Goal: Task Accomplishment & Management: Manage account settings

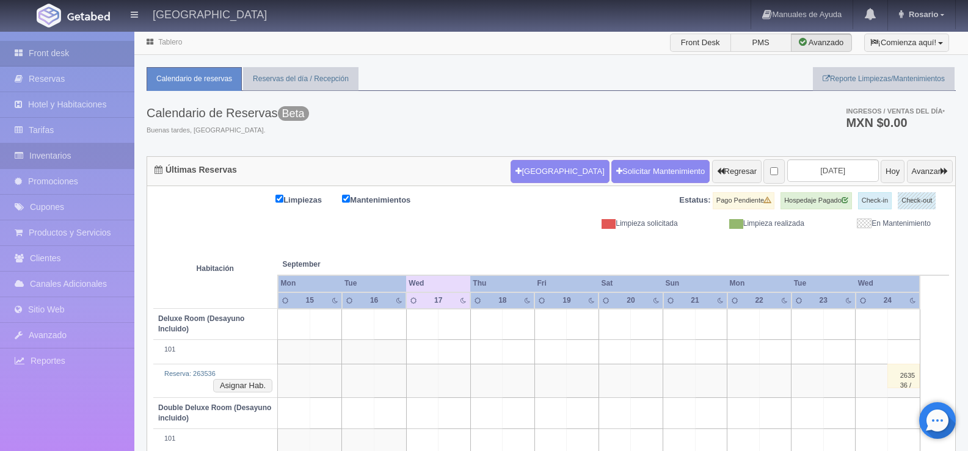
click at [70, 154] on link "Inventarios" at bounding box center [67, 156] width 134 height 25
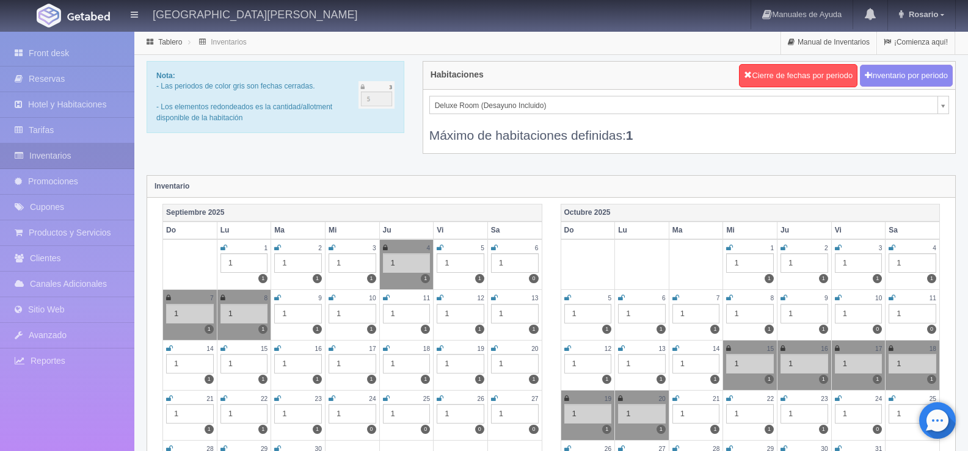
click at [494, 347] on icon at bounding box center [494, 348] width 7 height 7
click at [84, 424] on div "Front desk Reservas Hotel y Habitaciones Tarifas Inventarios Promociones Cupone…" at bounding box center [67, 257] width 134 height 451
click at [384, 348] on icon at bounding box center [386, 348] width 7 height 7
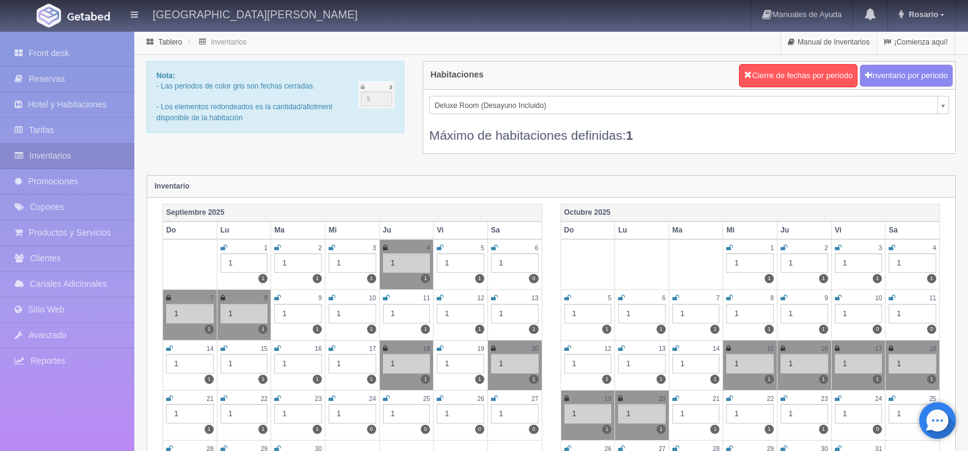
click at [82, 433] on div "Front desk Reservas Hotel y Habitaciones Tarifas Inventarios Promociones Cupone…" at bounding box center [67, 257] width 134 height 451
click at [100, 435] on div "Front desk Reservas Hotel y Habitaciones Tarifas Inventarios Promociones Cupone…" at bounding box center [67, 257] width 134 height 451
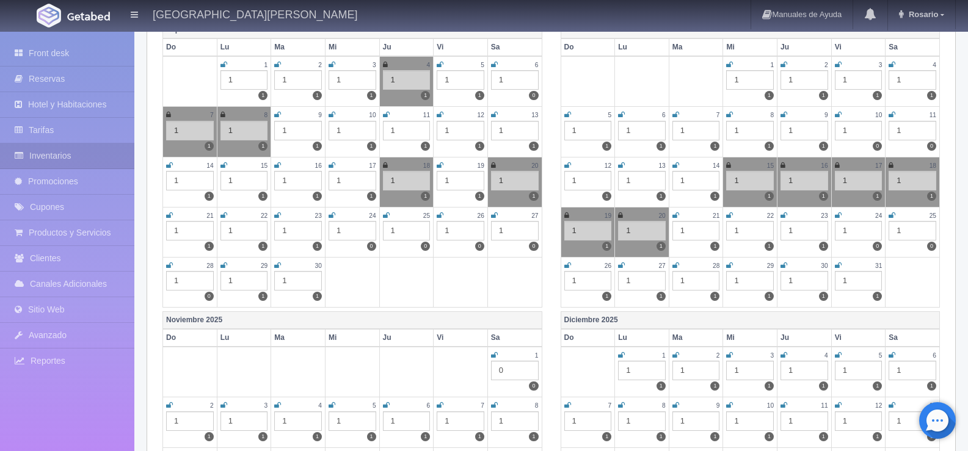
click at [164, 261] on td "28 1 0" at bounding box center [190, 282] width 54 height 50
click at [168, 263] on icon at bounding box center [169, 265] width 7 height 7
click at [335, 215] on icon at bounding box center [332, 215] width 7 height 7
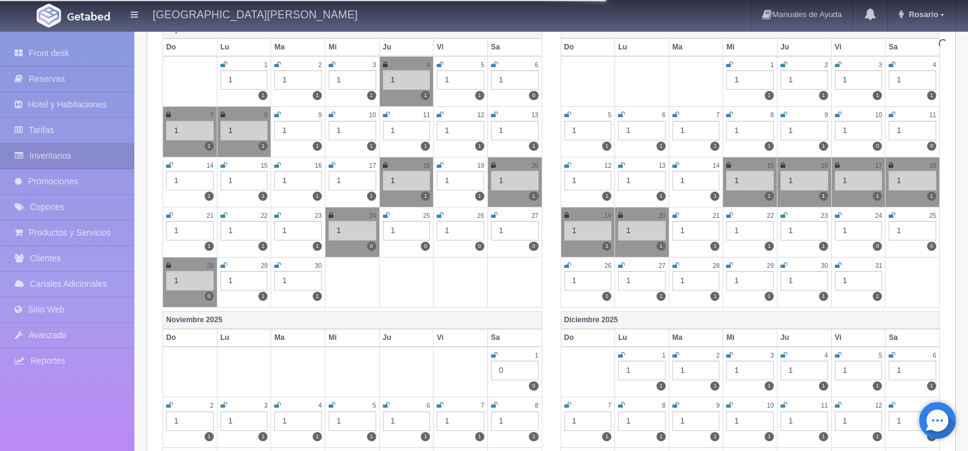
click at [388, 215] on icon at bounding box center [386, 215] width 7 height 7
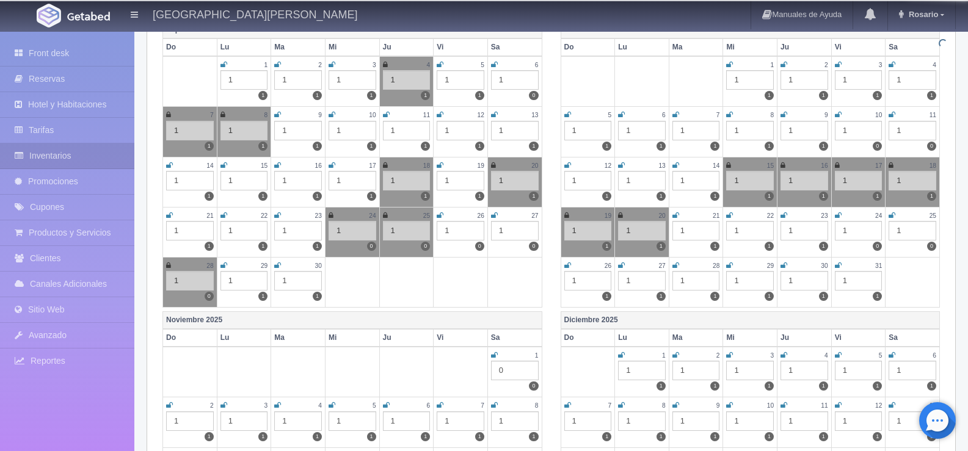
click at [443, 214] on icon at bounding box center [440, 215] width 7 height 7
click at [492, 216] on icon at bounding box center [494, 215] width 7 height 7
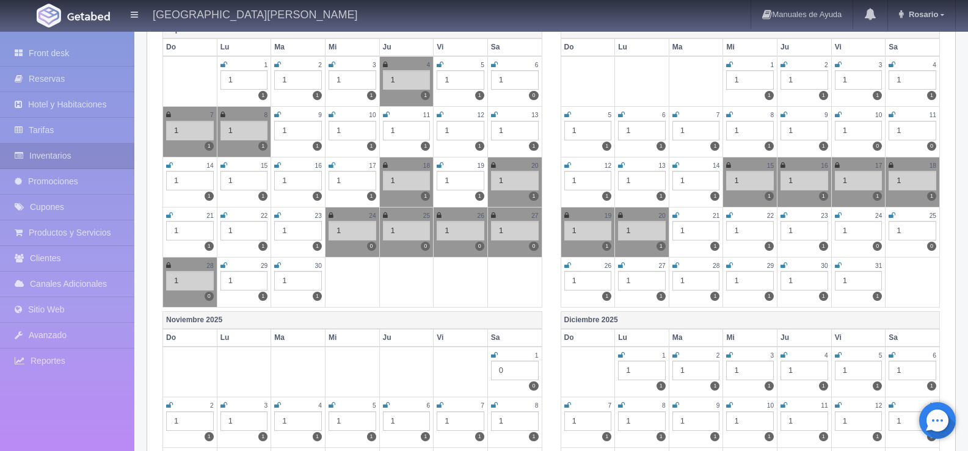
click at [29, 415] on div "Front desk Reservas Hotel y Habitaciones Tarifas Inventarios Promociones Cupone…" at bounding box center [67, 257] width 134 height 451
click at [76, 427] on div "Front desk Reservas Hotel y Habitaciones Tarifas Inventarios Promociones Cupone…" at bounding box center [67, 257] width 134 height 451
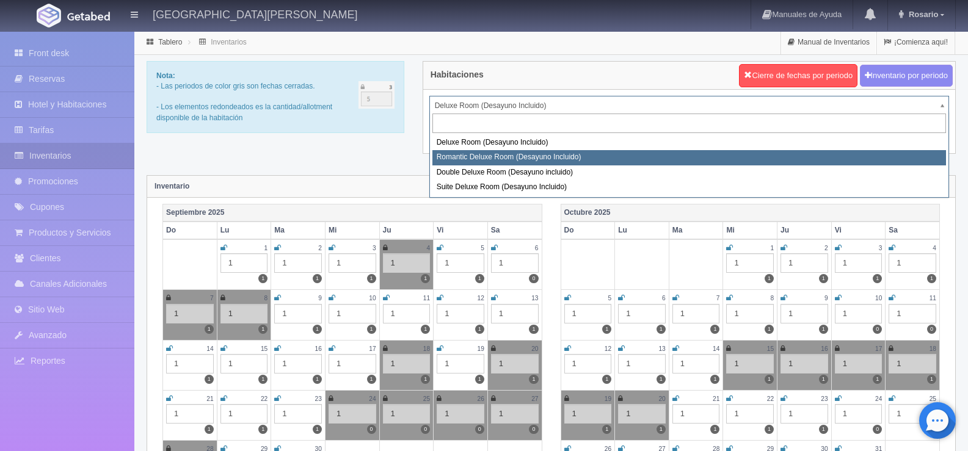
select select "625"
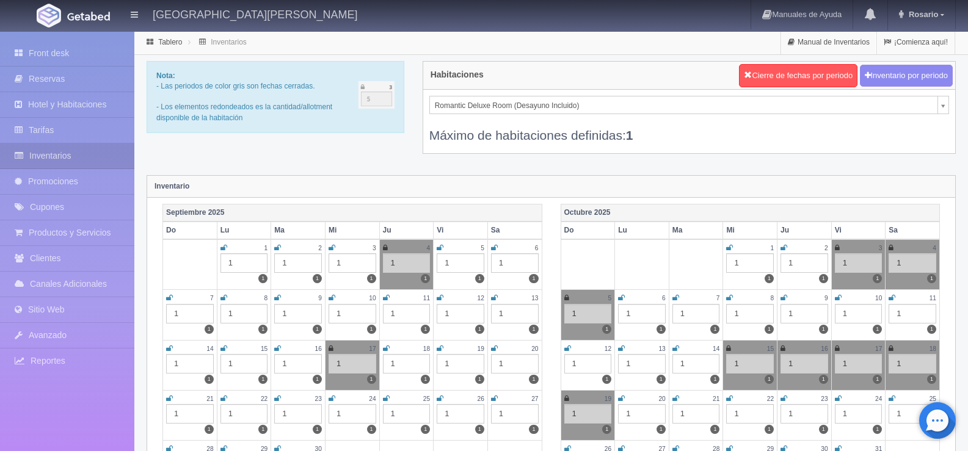
click at [385, 348] on icon at bounding box center [386, 348] width 7 height 7
click at [437, 347] on icon at bounding box center [440, 348] width 7 height 7
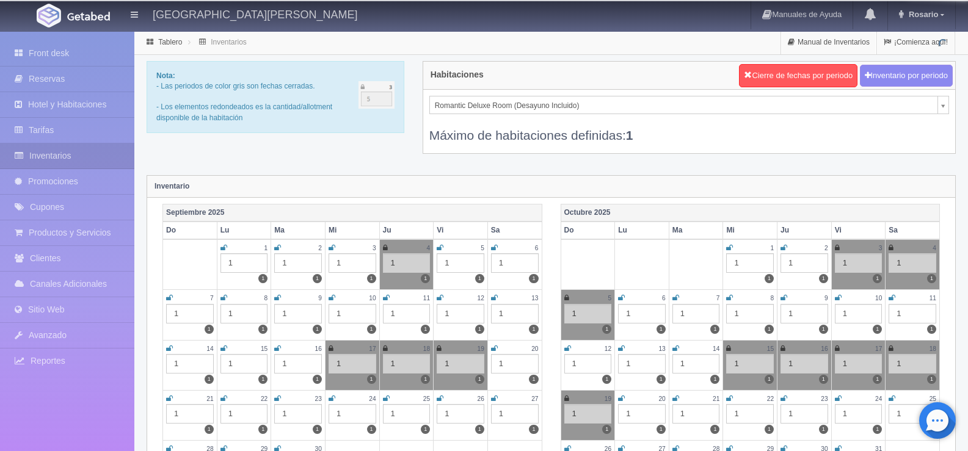
click at [493, 349] on icon at bounding box center [494, 348] width 7 height 7
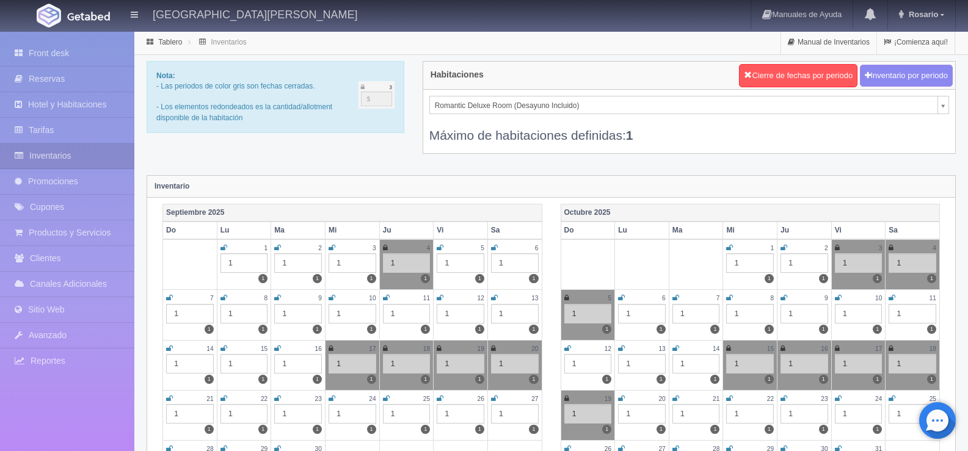
click at [169, 398] on icon at bounding box center [169, 398] width 7 height 7
click at [96, 420] on div "Front desk Reservas Hotel y Habitaciones Tarifas Inventarios Promociones Cupone…" at bounding box center [67, 257] width 134 height 451
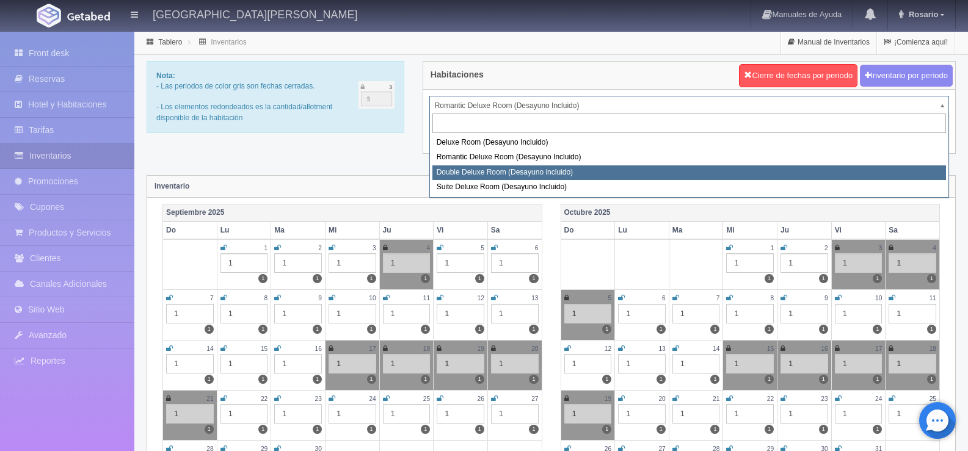
select select "627"
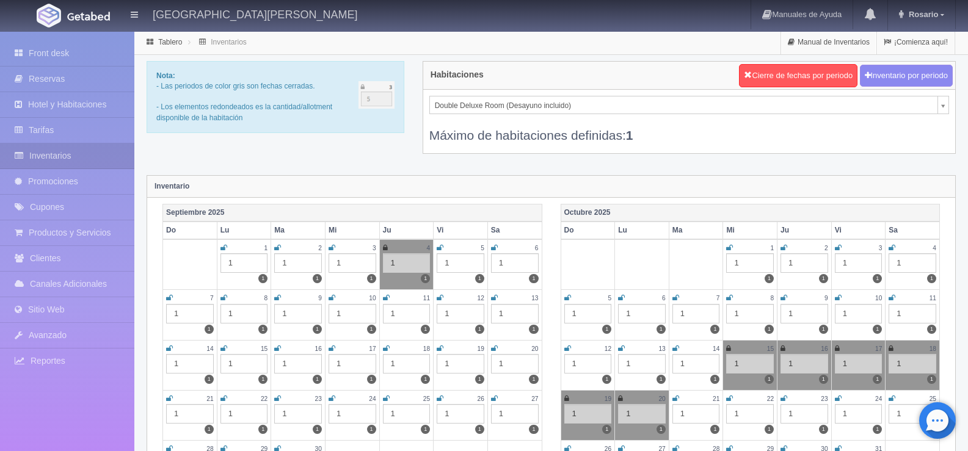
click at [104, 423] on div "Front desk Reservas Hotel y Habitaciones Tarifas Inventarios Promociones Cupone…" at bounding box center [67, 257] width 134 height 451
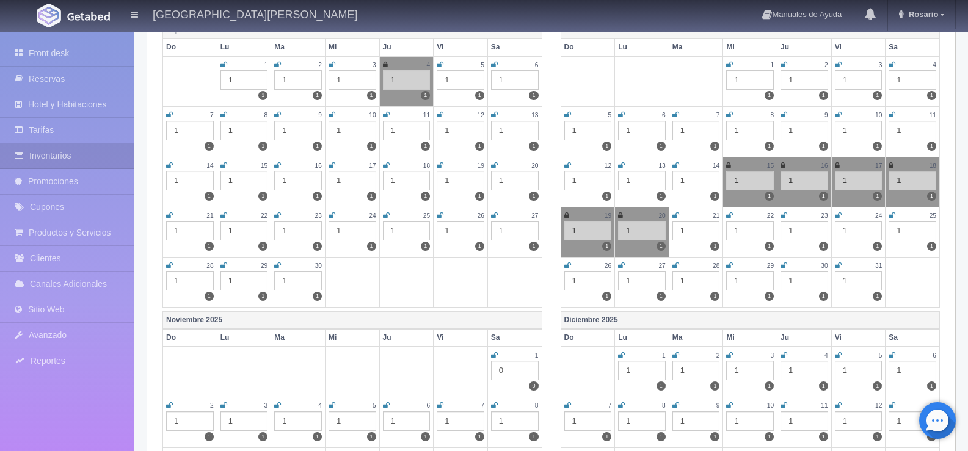
scroll to position [61, 0]
